Goal: Book appointment/travel/reservation

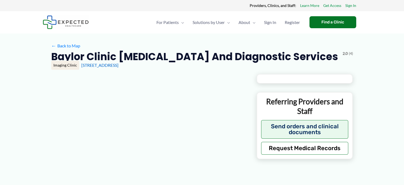
type input "**********"
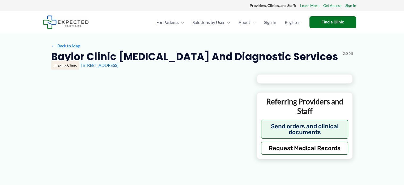
type input "**********"
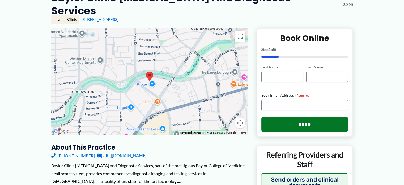
scroll to position [27, 0]
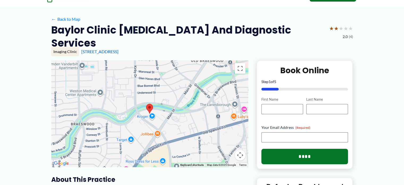
click at [198, 115] on div at bounding box center [149, 113] width 197 height 106
click at [151, 115] on div at bounding box center [149, 113] width 197 height 106
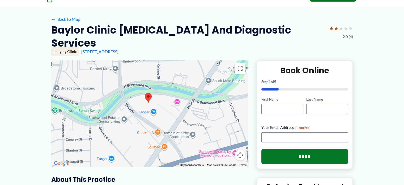
click at [151, 115] on div at bounding box center [149, 113] width 197 height 106
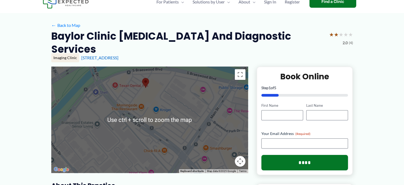
scroll to position [53, 0]
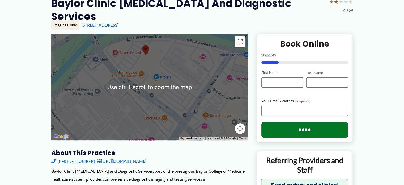
click at [70, 96] on div at bounding box center [149, 87] width 197 height 106
drag, startPoint x: 71, startPoint y: 96, endPoint x: 108, endPoint y: 98, distance: 37.3
click at [71, 96] on div at bounding box center [149, 87] width 197 height 106
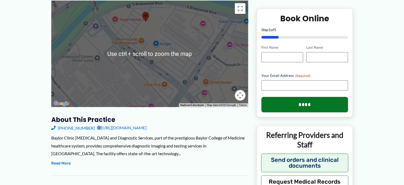
scroll to position [106, 0]
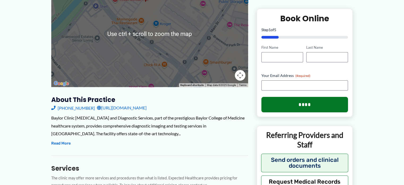
click at [122, 73] on div at bounding box center [149, 34] width 197 height 106
click at [126, 72] on div at bounding box center [149, 34] width 197 height 106
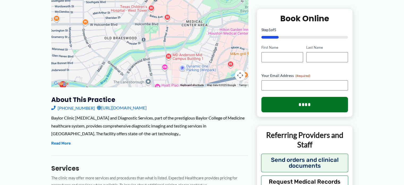
drag, startPoint x: 185, startPoint y: 50, endPoint x: 109, endPoint y: 92, distance: 86.8
click at [109, 92] on div "To navigate the map with touch gestures double-tap and hold your finger on the …" at bounding box center [149, 167] width 197 height 372
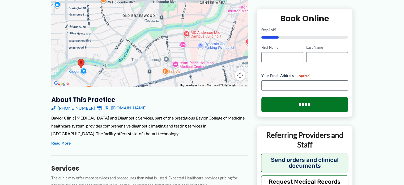
drag, startPoint x: 187, startPoint y: 65, endPoint x: 206, endPoint y: 42, distance: 29.8
click at [206, 42] on div at bounding box center [149, 34] width 197 height 106
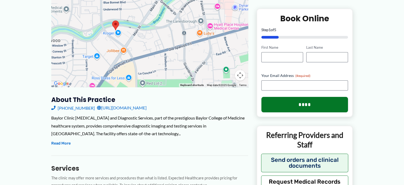
drag, startPoint x: 124, startPoint y: 66, endPoint x: 161, endPoint y: 26, distance: 54.2
click at [161, 26] on div at bounding box center [149, 34] width 197 height 106
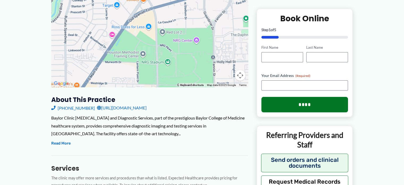
drag, startPoint x: 146, startPoint y: 42, endPoint x: 166, endPoint y: -11, distance: 56.3
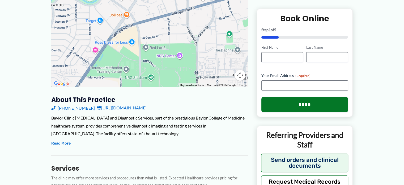
drag, startPoint x: 134, startPoint y: 35, endPoint x: 117, endPoint y: 48, distance: 21.5
click at [117, 48] on div at bounding box center [149, 34] width 197 height 106
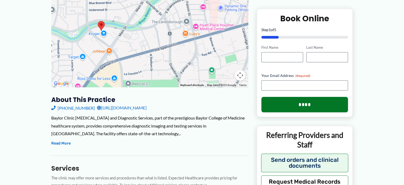
drag, startPoint x: 120, startPoint y: 39, endPoint x: 103, endPoint y: 76, distance: 40.4
click at [103, 76] on div at bounding box center [149, 34] width 197 height 106
click at [102, 19] on img at bounding box center [101, 26] width 11 height 14
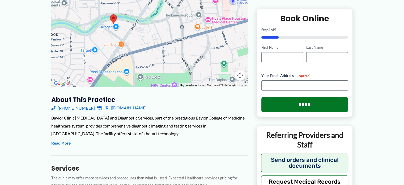
drag, startPoint x: 133, startPoint y: 37, endPoint x: 145, endPoint y: 31, distance: 13.1
click at [145, 31] on div at bounding box center [149, 34] width 197 height 106
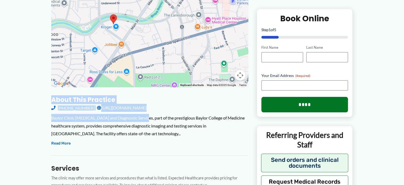
drag, startPoint x: 141, startPoint y: 107, endPoint x: 133, endPoint y: 32, distance: 75.9
click at [133, 32] on div "To navigate the map with touch gestures double-tap and hold your finger on the …" at bounding box center [149, 167] width 197 height 372
